Goal: Transaction & Acquisition: Purchase product/service

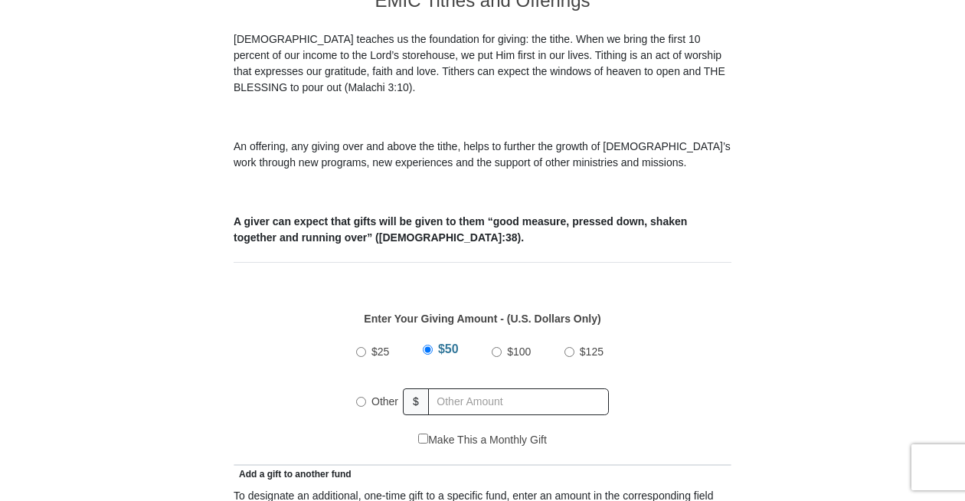
scroll to position [459, 0]
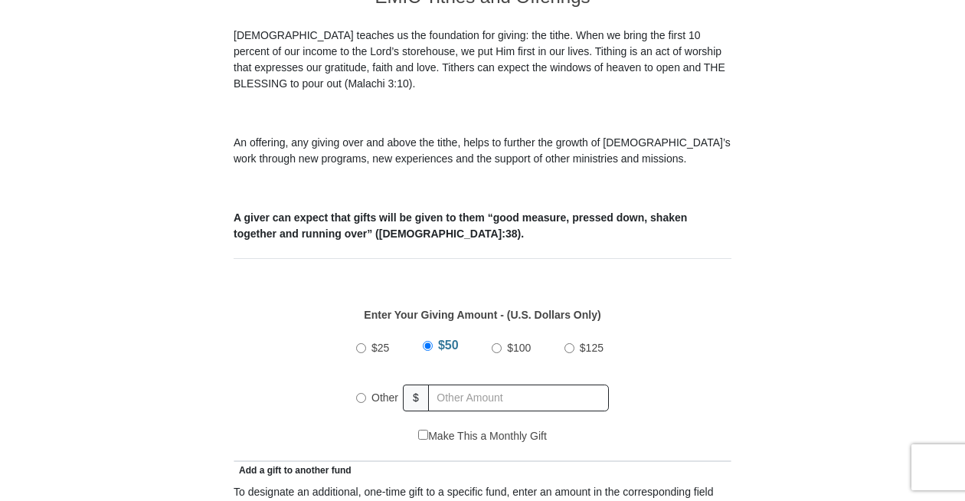
drag, startPoint x: 361, startPoint y: 378, endPoint x: 414, endPoint y: 373, distance: 53.8
click at [373, 381] on div "Other" at bounding box center [379, 398] width 47 height 34
radio input "true"
click at [456, 384] on input "text" at bounding box center [520, 397] width 175 height 27
type input "286.00"
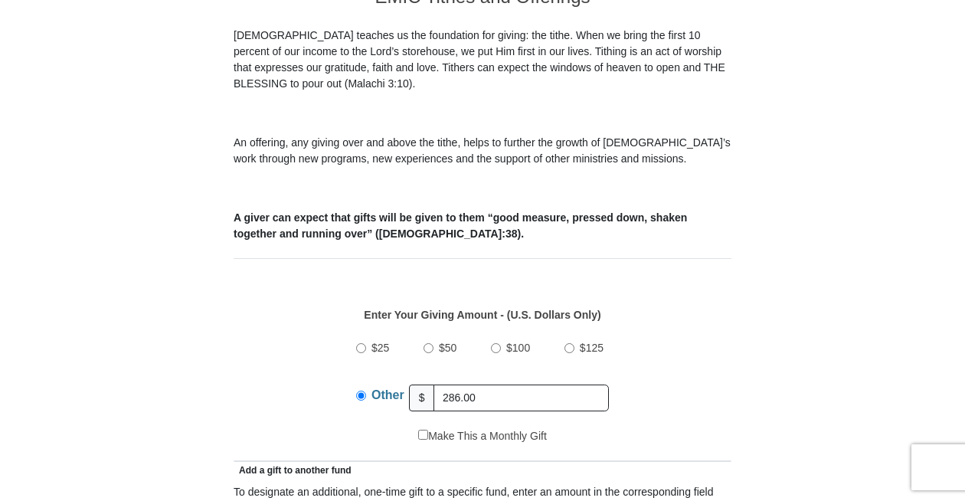
drag, startPoint x: 727, startPoint y: 316, endPoint x: 709, endPoint y: 315, distance: 17.7
click at [726, 316] on div "Enter Your Giving Amount - (U.S. Dollars Only) Amount must be a valid number Th…" at bounding box center [483, 359] width 498 height 137
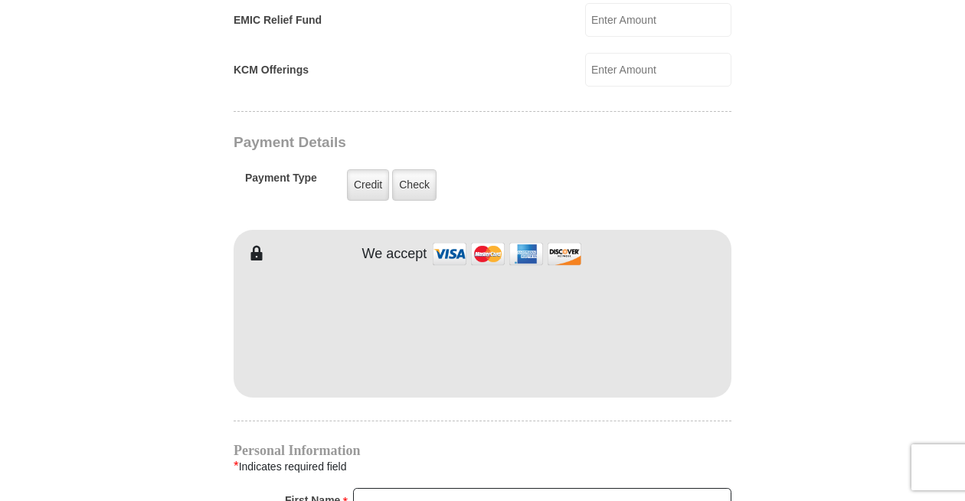
scroll to position [1225, 0]
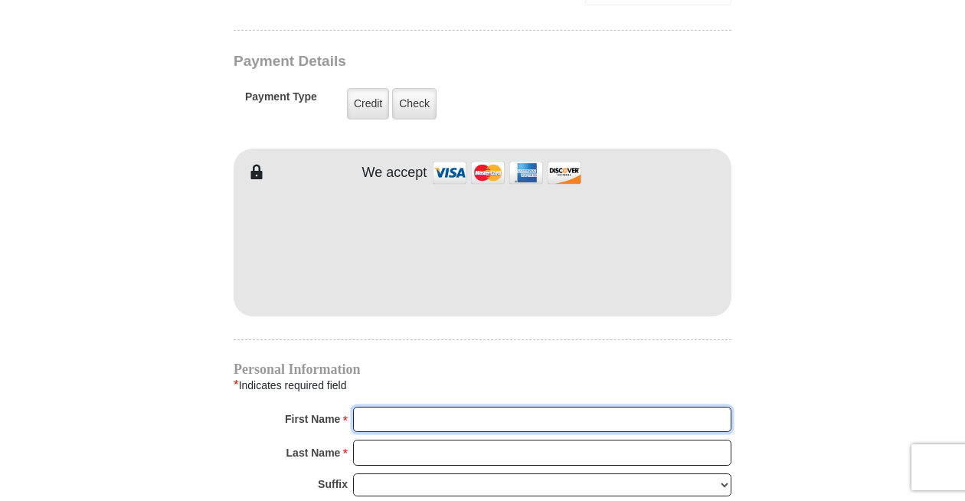
type input "[PERSON_NAME]"
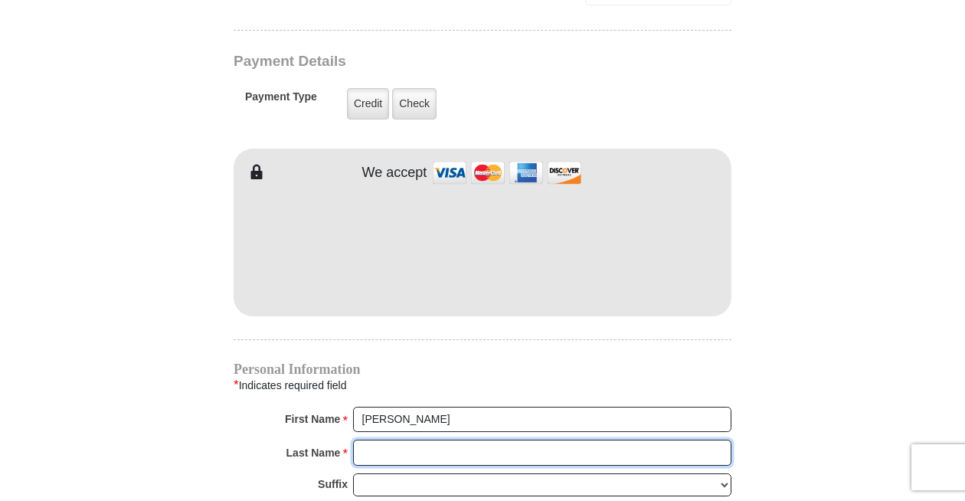
type input "[PERSON_NAME]"
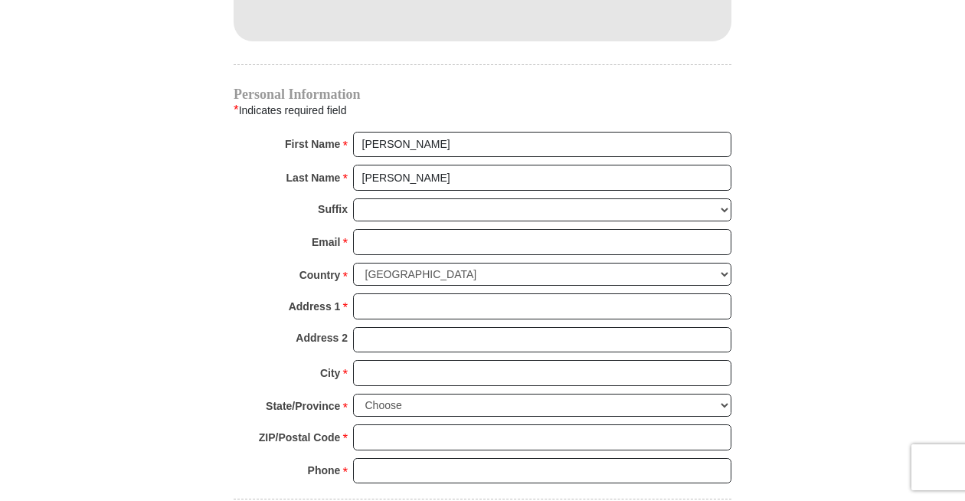
scroll to position [1532, 0]
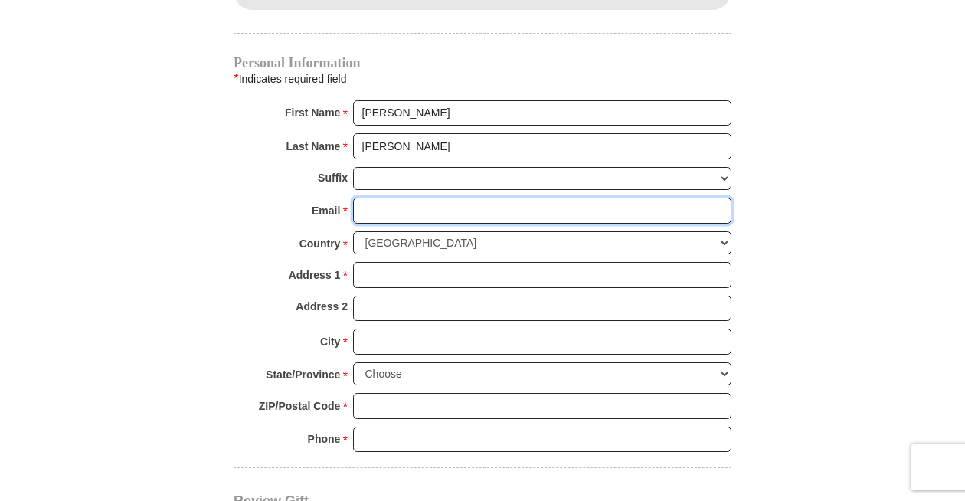
click at [421, 198] on input "Email *" at bounding box center [542, 211] width 378 height 26
type input "[EMAIL_ADDRESS][DOMAIN_NAME]"
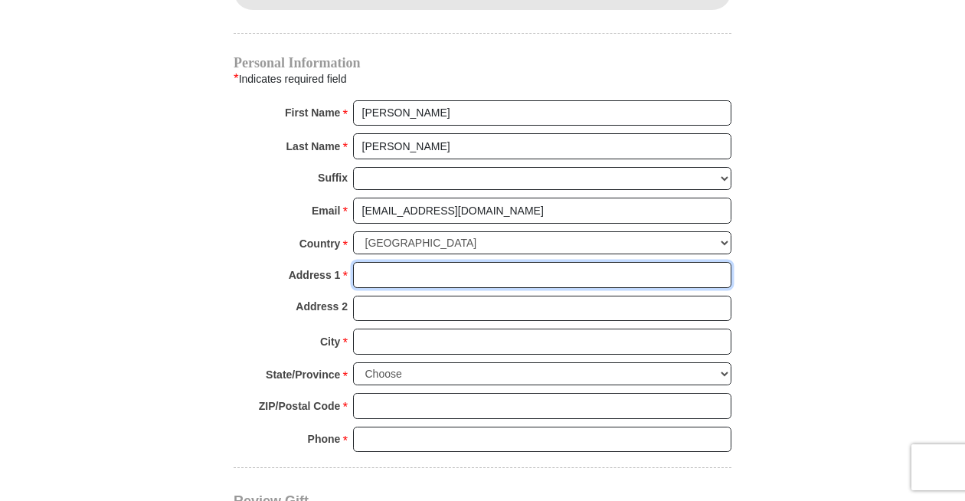
type input "[STREET_ADDRESS]"
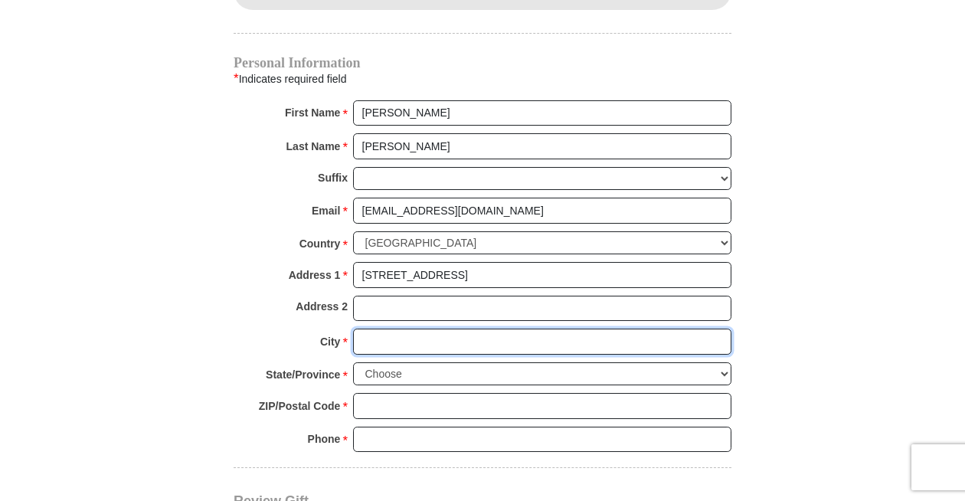
type input "[GEOGRAPHIC_DATA]"
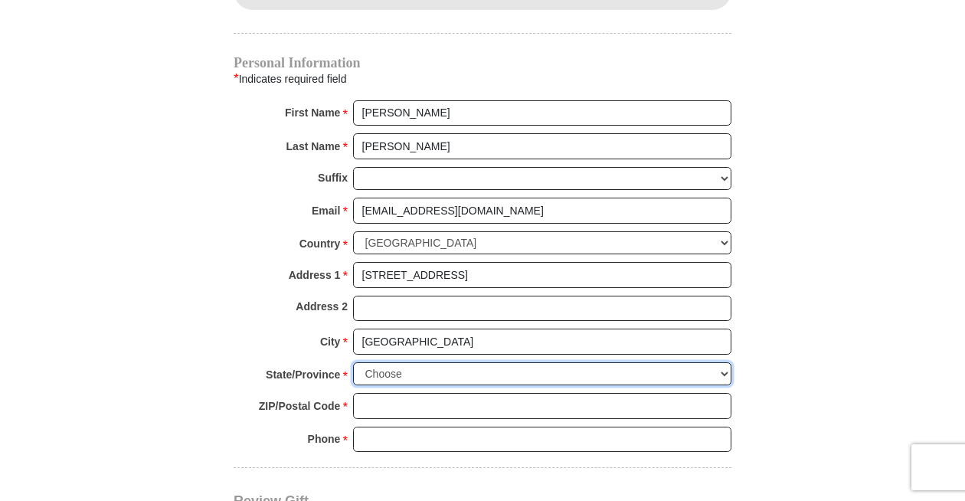
select select "[GEOGRAPHIC_DATA]"
type input "76179"
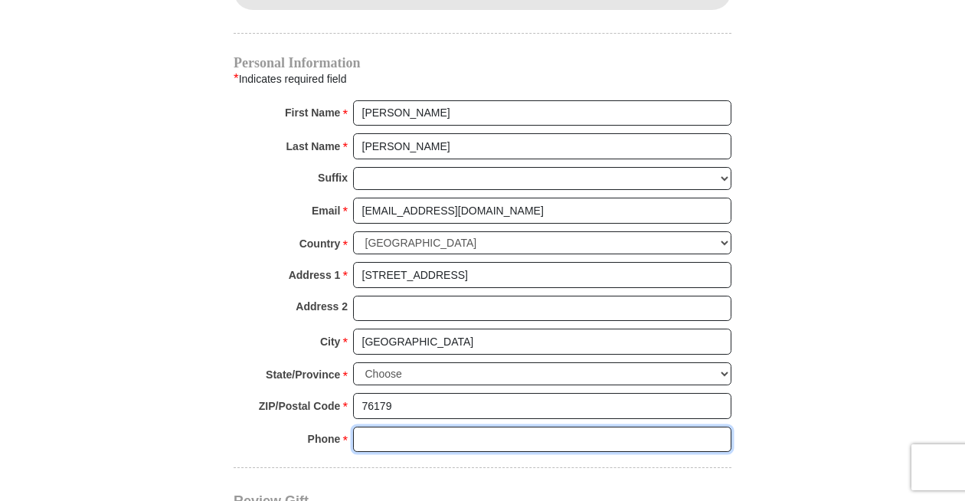
type input "6198071403"
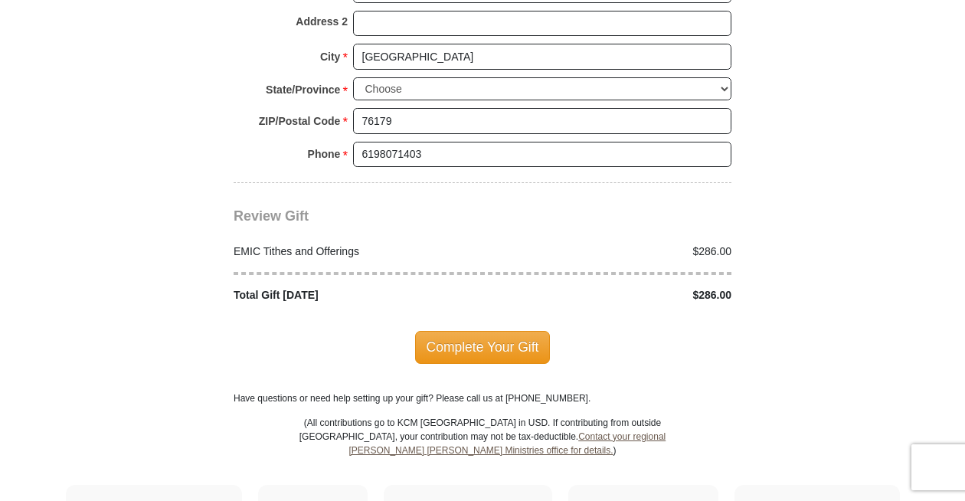
scroll to position [1838, 0]
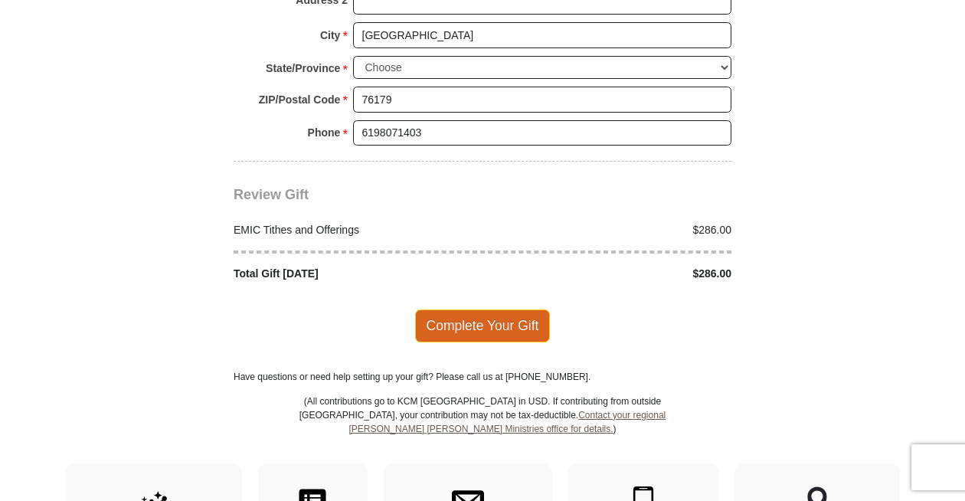
click at [491, 309] on span "Complete Your Gift" at bounding box center [483, 325] width 136 height 32
